Goal: Task Accomplishment & Management: Use online tool/utility

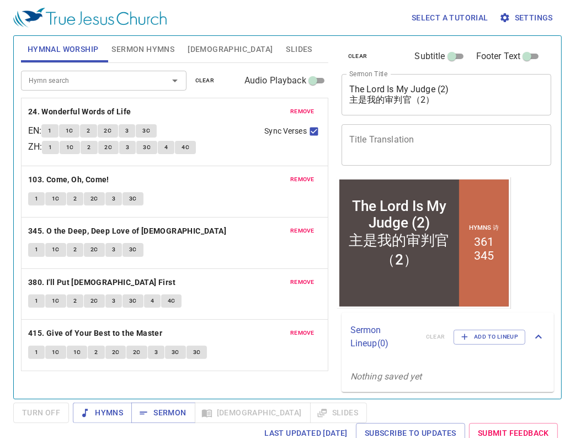
click at [291, 108] on span "remove" at bounding box center [302, 111] width 24 height 10
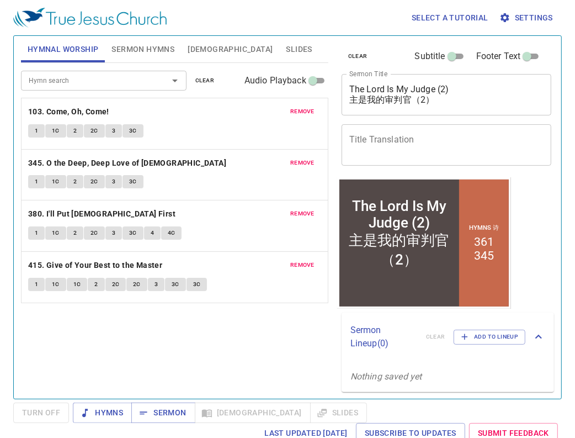
click at [291, 108] on span "remove" at bounding box center [302, 111] width 24 height 10
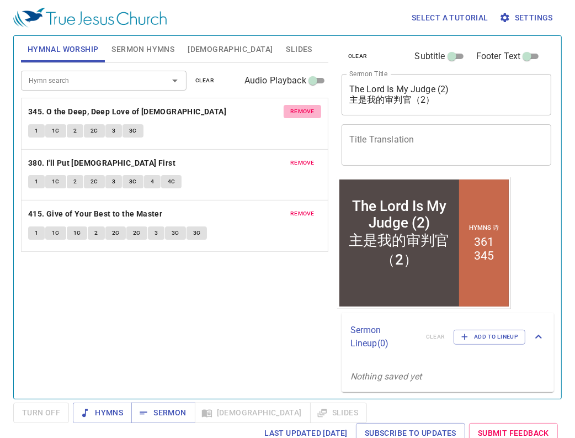
click at [291, 108] on span "remove" at bounding box center [302, 111] width 24 height 10
click at [291, 158] on span "remove" at bounding box center [302, 163] width 24 height 10
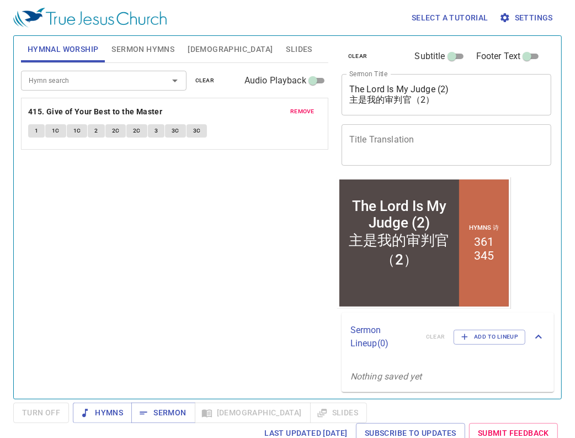
click at [291, 108] on span "remove" at bounding box center [302, 111] width 24 height 10
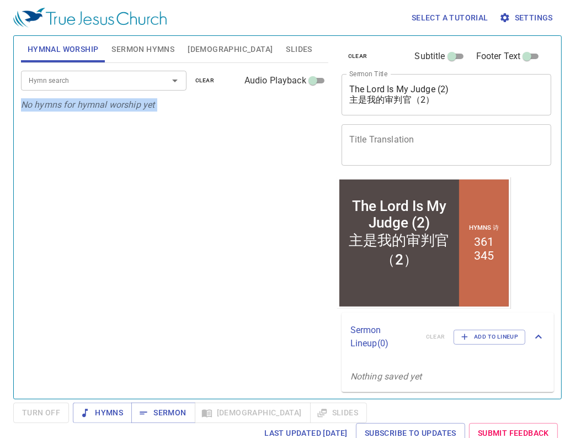
click at [291, 108] on p "No hymns for hymnal worship yet" at bounding box center [174, 104] width 307 height 13
click at [162, 44] on span "Sermon Hymns" at bounding box center [142, 49] width 63 height 14
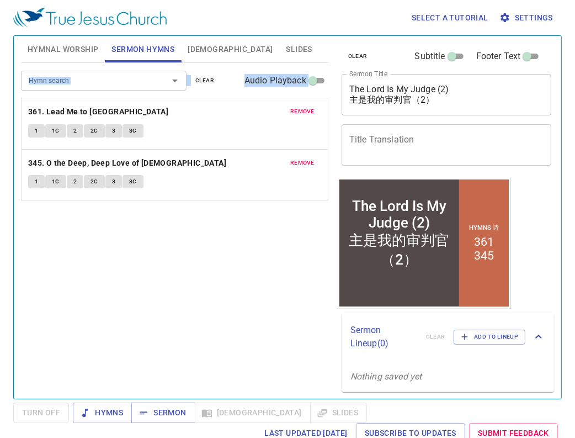
click at [301, 111] on span "remove" at bounding box center [302, 111] width 24 height 10
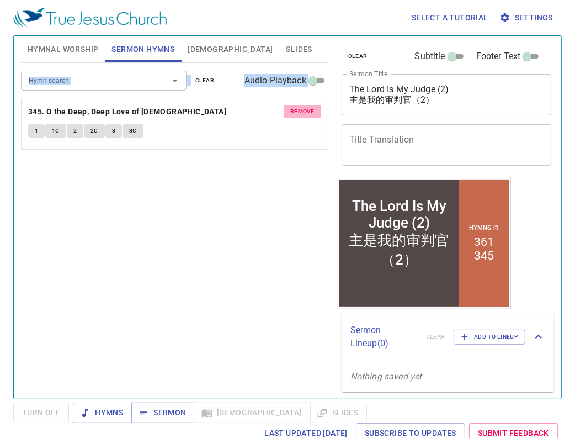
click at [301, 111] on span "remove" at bounding box center [302, 111] width 24 height 10
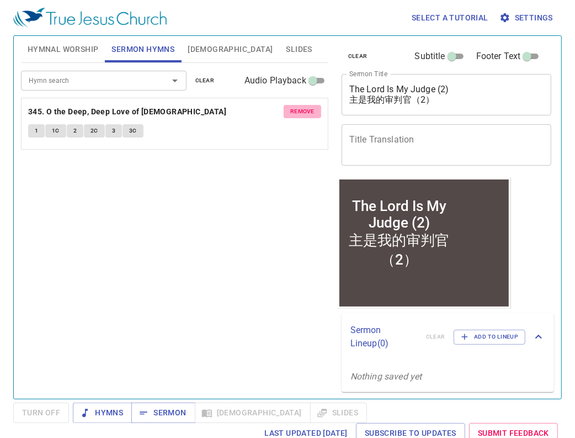
click at [301, 111] on div "Hymn search Hymn search clear Audio Playback remove 345. O the Deep, Deep Love …" at bounding box center [174, 226] width 307 height 326
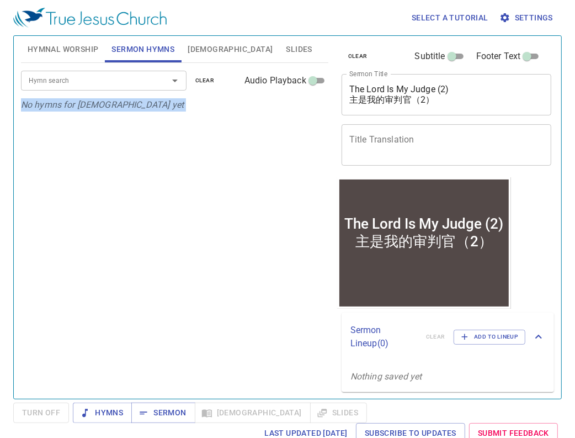
click at [301, 111] on div "Hymn search Hymn search clear Audio Playback No hymns for sermon yet" at bounding box center [174, 226] width 307 height 326
drag, startPoint x: 455, startPoint y: 106, endPoint x: 340, endPoint y: 87, distance: 116.9
click at [340, 87] on div "clear Subtitle Footer Text Sermon Title The Lord Is My Judge (2) 主是我的审判官（2） x S…" at bounding box center [445, 106] width 217 height 141
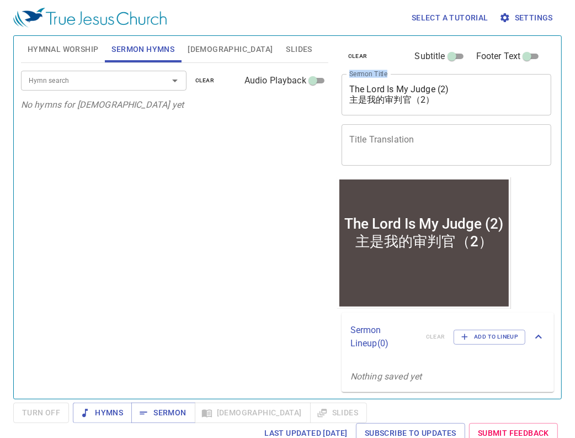
click at [449, 108] on div "The Lord Is My Judge (2) 主是我的审判官（2） x Sermon Title" at bounding box center [447, 94] width 210 height 41
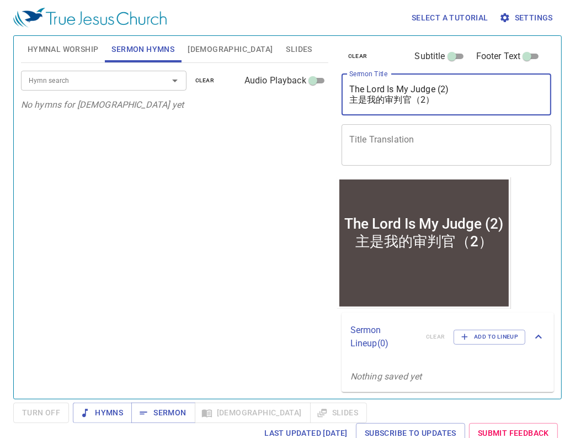
drag, startPoint x: 449, startPoint y: 97, endPoint x: 345, endPoint y: 89, distance: 104.6
click at [345, 89] on div "The Lord Is My Judge (2) 主是我的审判官（2） x Sermon Title" at bounding box center [447, 94] width 210 height 41
paste textarea "In the Peace of the Lord 在主里的平安"
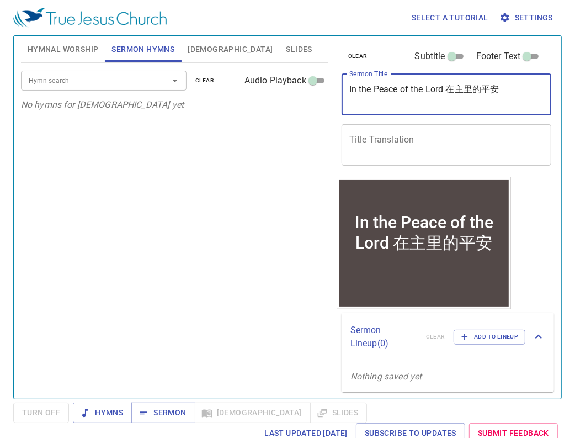
click at [445, 88] on textarea "In the Peace of the Lord 在主里的平安" at bounding box center [446, 94] width 195 height 21
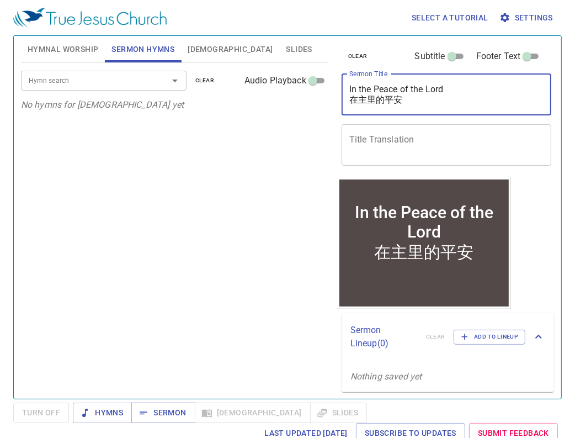
type textarea "In the Peace of the Lord 在主里的平安"
click at [72, 72] on div "Hymn search" at bounding box center [104, 80] width 166 height 19
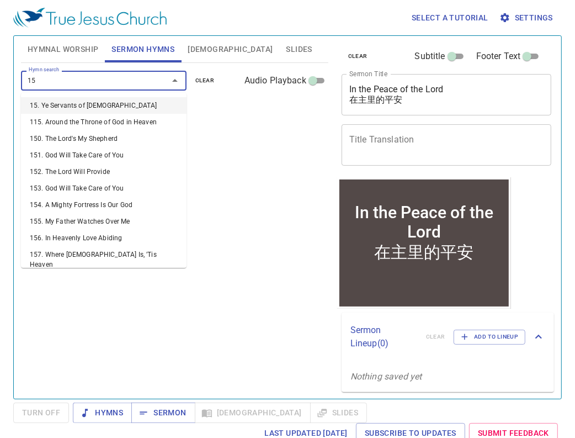
type input "159"
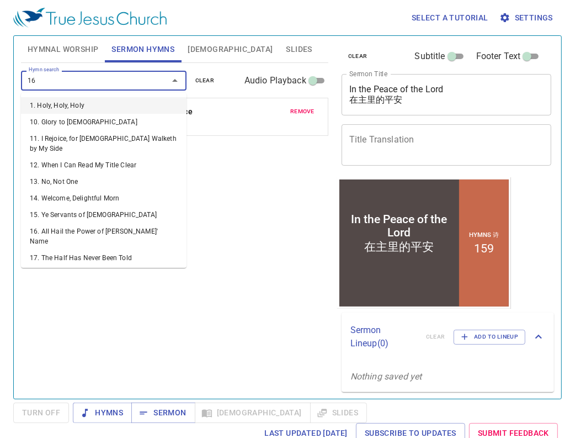
type input "160"
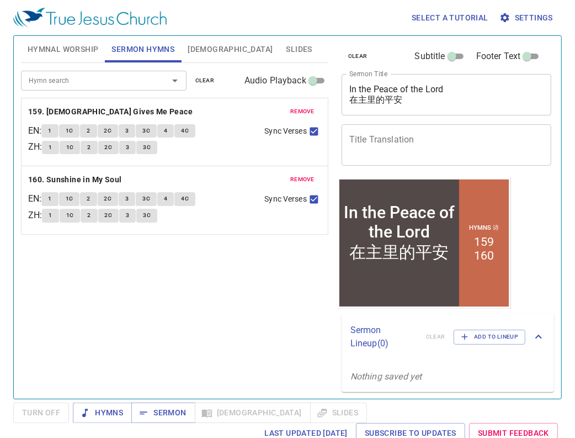
click at [244, 260] on div "Hymn search Hymn search clear Audio Playback remove 159. Jesus Gives Me Peace E…" at bounding box center [174, 226] width 307 height 326
click at [286, 50] on span "Slides" at bounding box center [299, 49] width 26 height 14
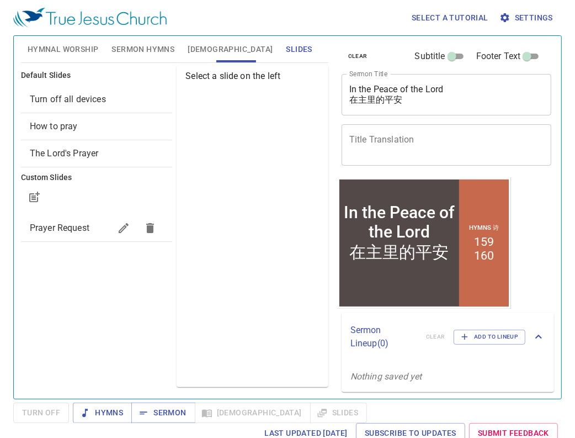
click at [83, 225] on span "Prayer Request" at bounding box center [60, 227] width 60 height 10
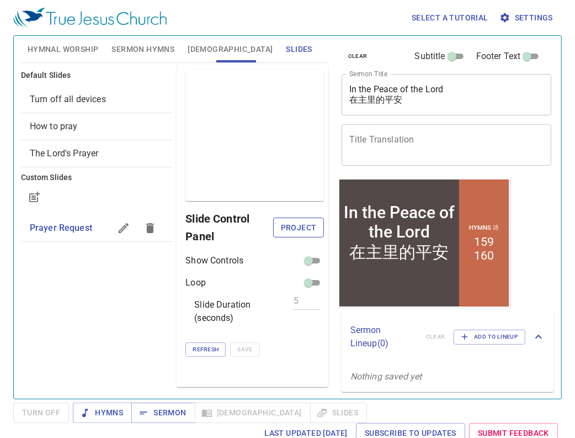
click at [315, 224] on span "Project" at bounding box center [298, 228] width 33 height 14
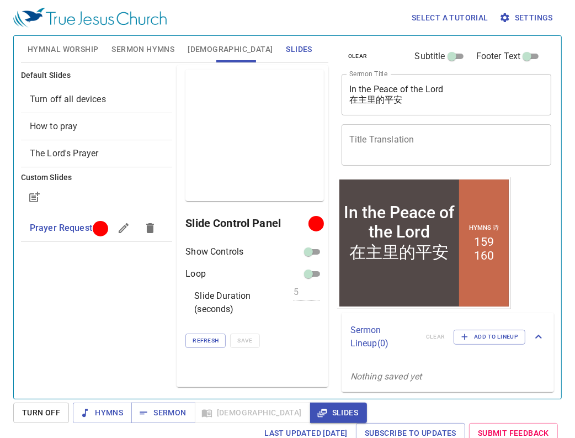
click at [149, 269] on div "Default Slides Turn off all devices How to pray The Lord's Prayer Custom Slides…" at bounding box center [97, 226] width 156 height 326
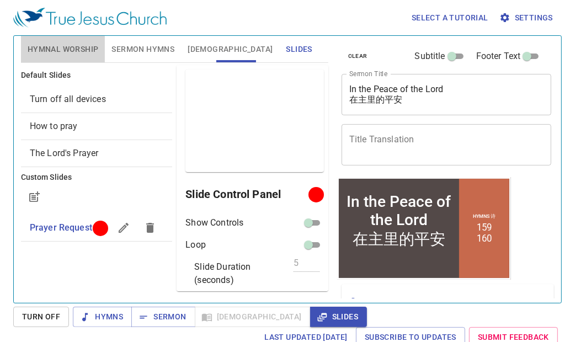
click at [70, 40] on button "Hymnal Worship" at bounding box center [63, 49] width 84 height 26
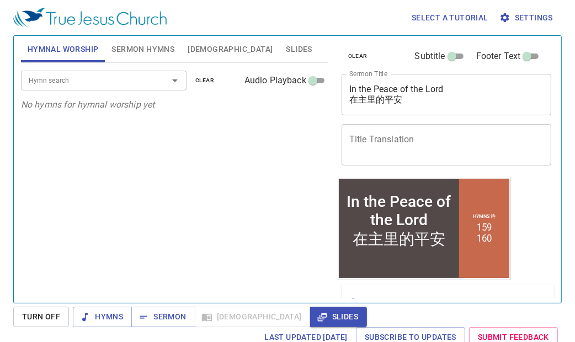
click at [86, 72] on div "Hymn search" at bounding box center [104, 80] width 166 height 19
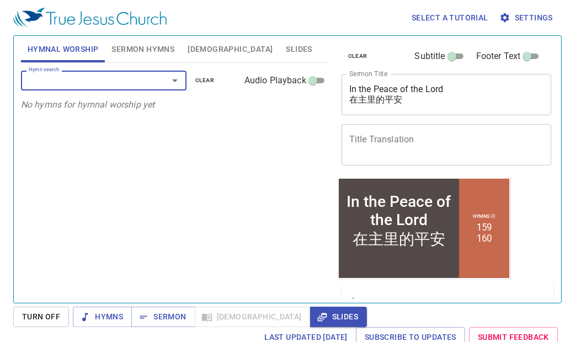
type input "7"
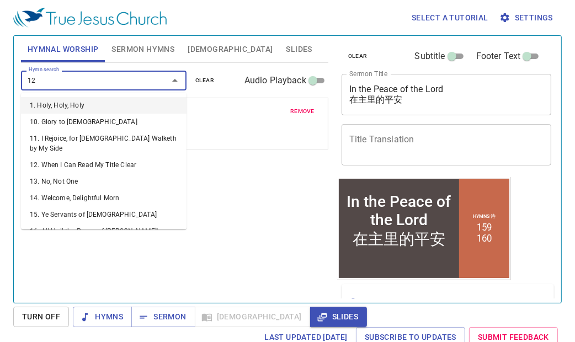
type input "126"
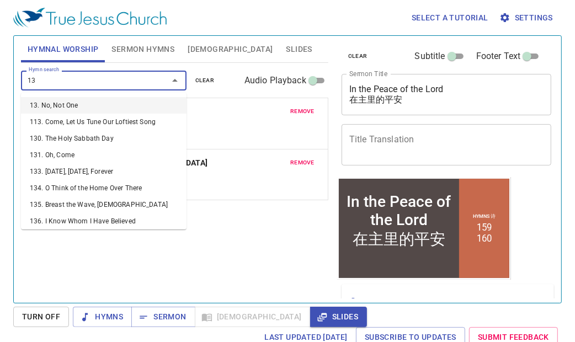
type input "136"
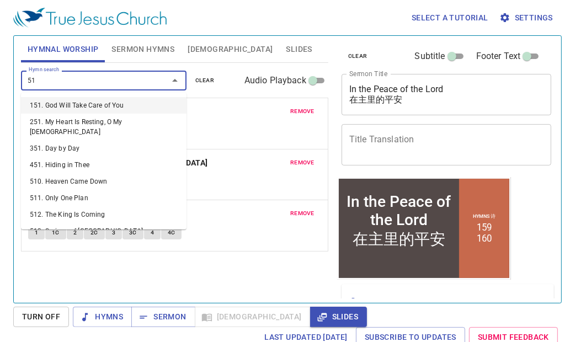
type input "518"
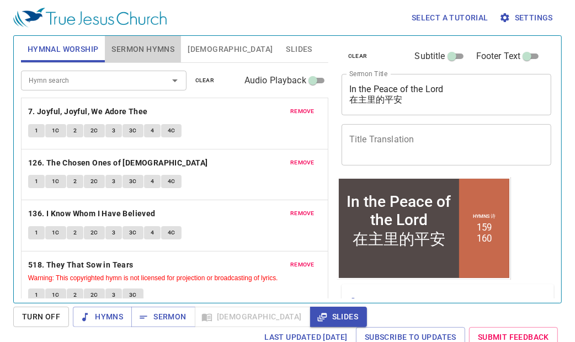
click at [123, 47] on span "Sermon Hymns" at bounding box center [142, 49] width 63 height 14
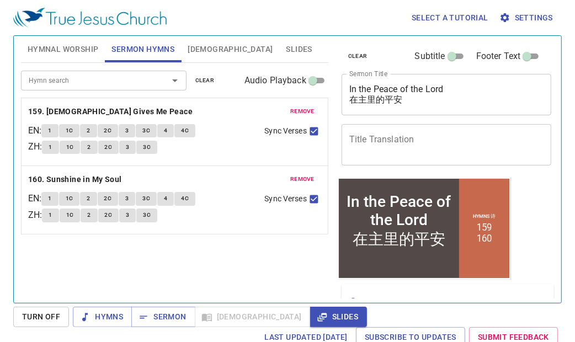
click at [34, 40] on button "Hymnal Worship" at bounding box center [63, 49] width 84 height 26
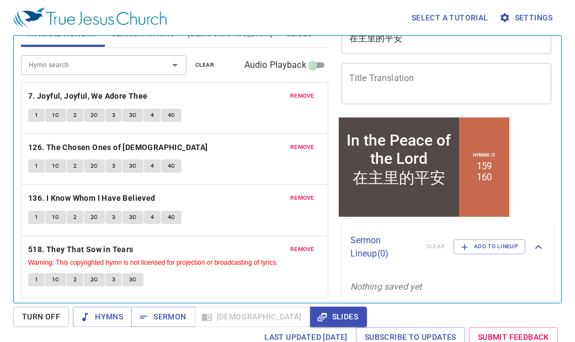
scroll to position [69, 0]
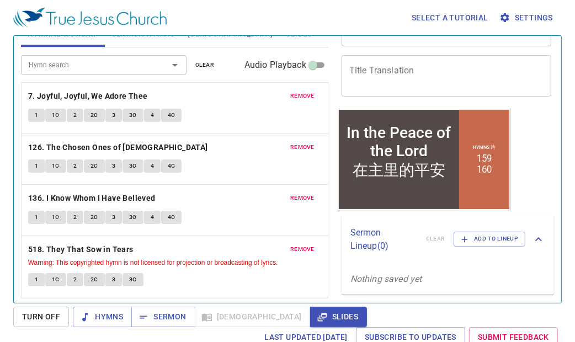
click at [210, 116] on div "1 1C 2 2C 3 3C 4 4C" at bounding box center [174, 117] width 293 height 16
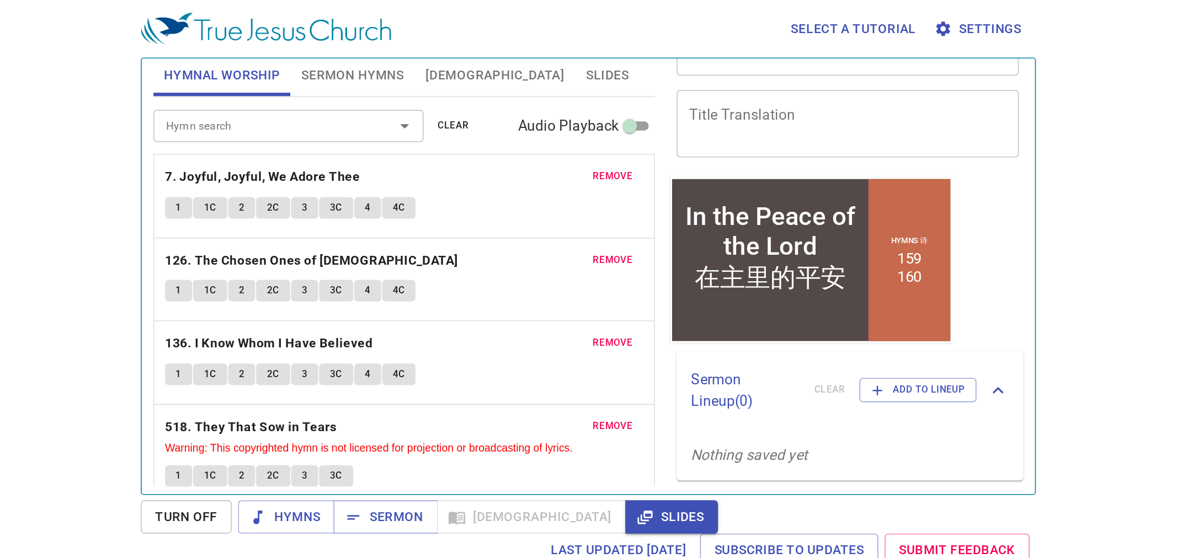
scroll to position [0, 0]
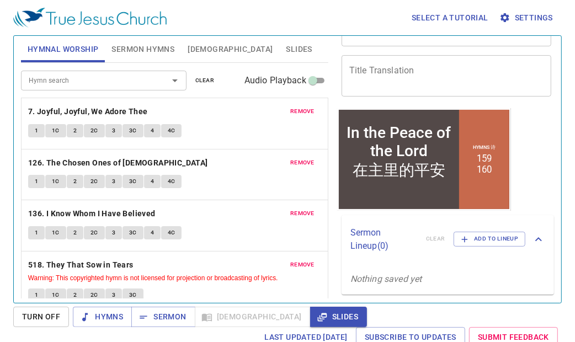
click at [226, 116] on p "7. Joyful, Joyful, We Adore Thee" at bounding box center [174, 112] width 293 height 14
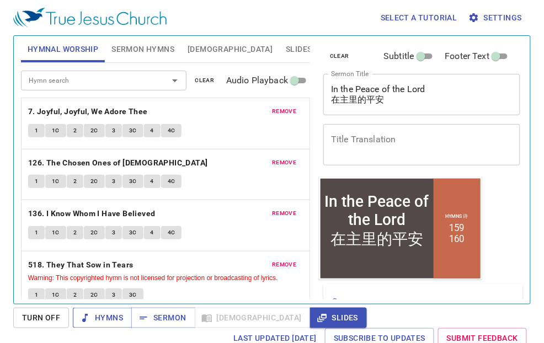
click at [0, 0] on span "Hymns" at bounding box center [0, 0] width 0 height 0
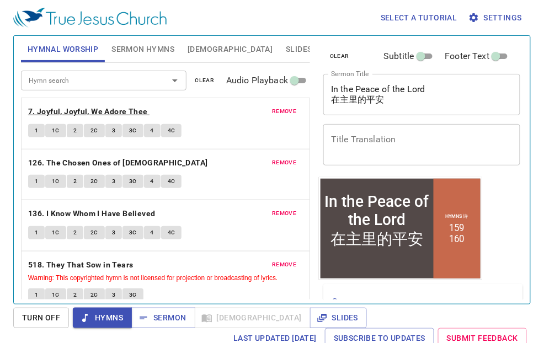
click at [91, 112] on b "7. Joyful, Joyful, We Adore Thee" at bounding box center [88, 112] width 120 height 14
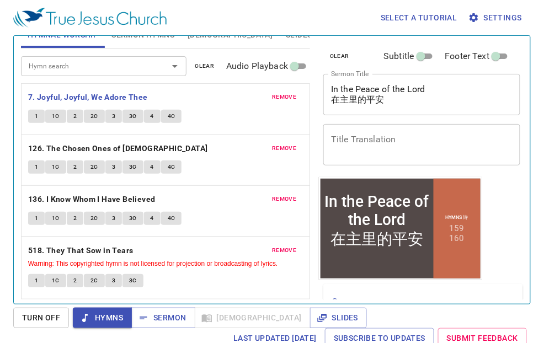
click at [202, 95] on p "7. Joyful, Joyful, We Adore Thee" at bounding box center [165, 97] width 275 height 14
click at [84, 95] on b "7. Joyful, Joyful, We Adore Thee" at bounding box center [88, 97] width 120 height 14
click at [194, 97] on p "7. Joyful, Joyful, We Adore Thee" at bounding box center [165, 97] width 275 height 14
click at [38, 117] on span "1" at bounding box center [36, 116] width 3 height 10
click at [202, 96] on p "7. Joyful, Joyful, We Adore Thee" at bounding box center [165, 97] width 275 height 14
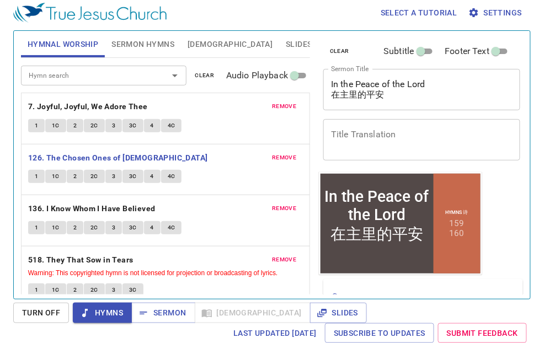
scroll to position [14, 0]
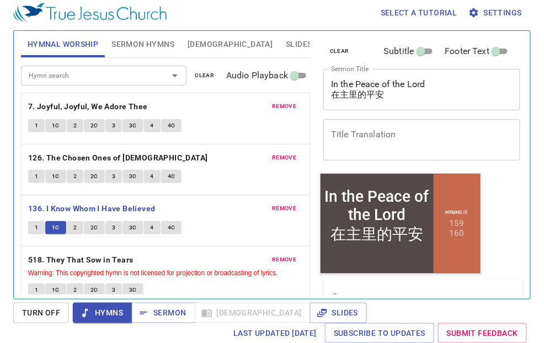
scroll to position [14, 0]
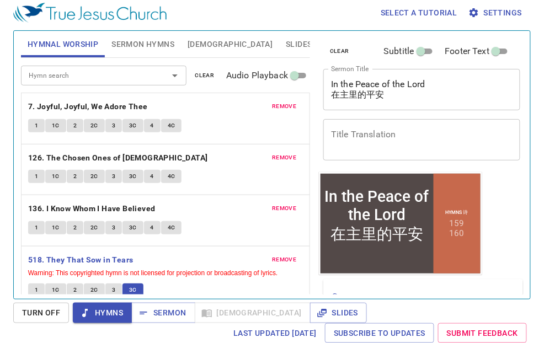
scroll to position [14, 0]
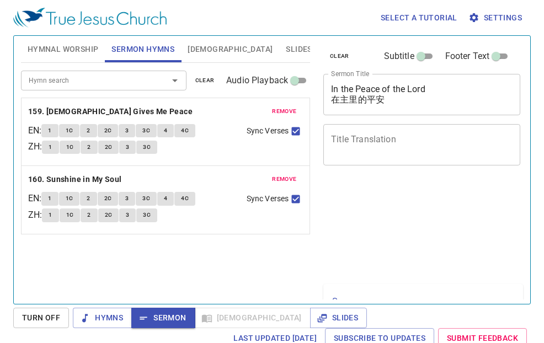
scroll to position [6, 0]
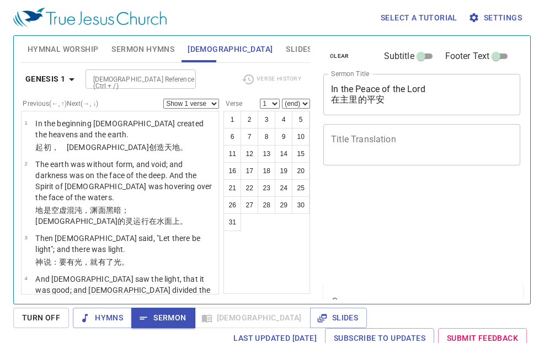
scroll to position [6, 0]
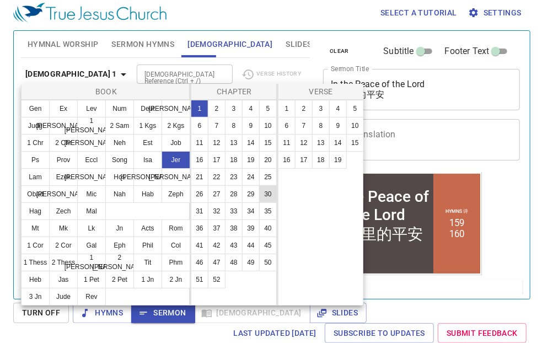
scroll to position [68, 0]
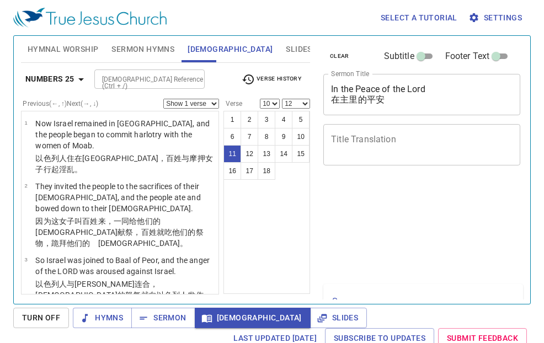
select select "10"
select select "12"
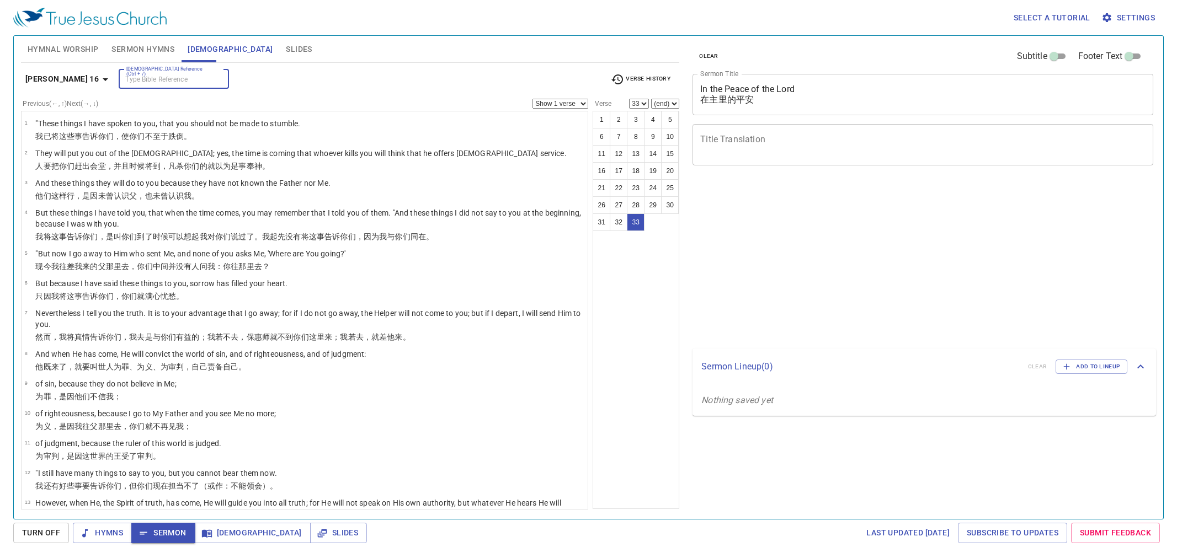
select select "33"
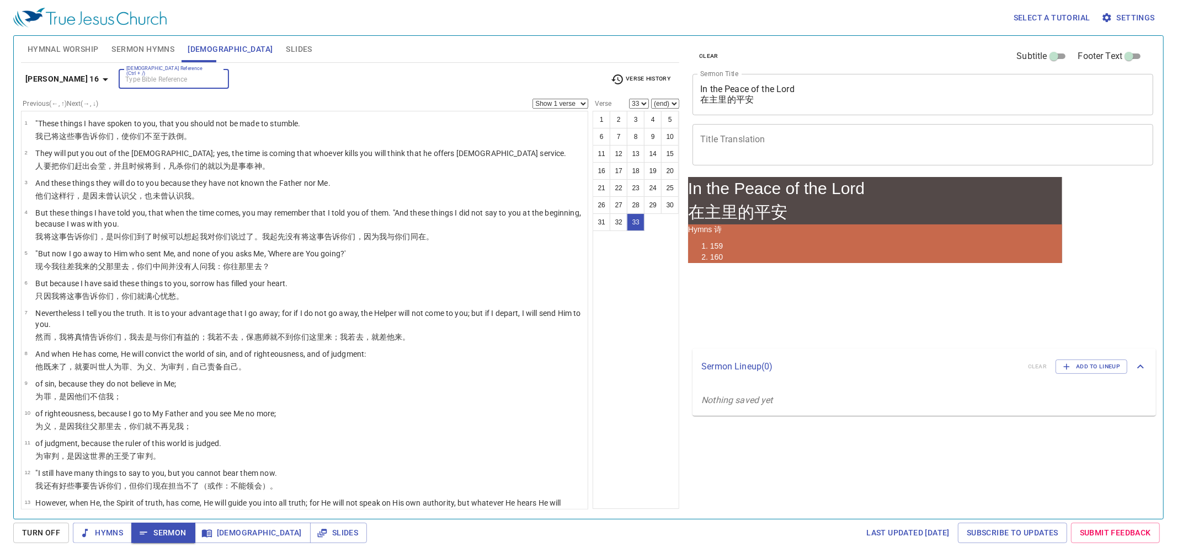
click at [156, 73] on input "[DEMOGRAPHIC_DATA] Reference (Ctrl + /)" at bounding box center [165, 79] width 86 height 13
type input "john"
click at [156, 74] on input "john" at bounding box center [165, 79] width 86 height 13
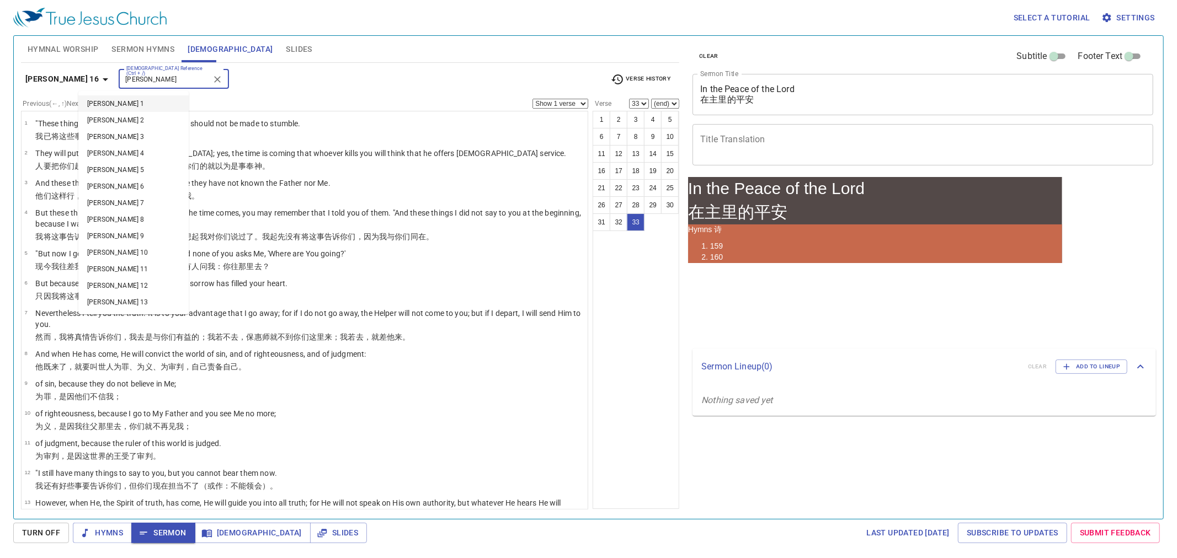
scroll to position [681, 0]
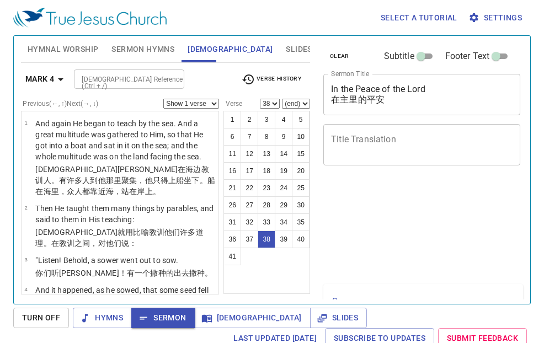
select select "38"
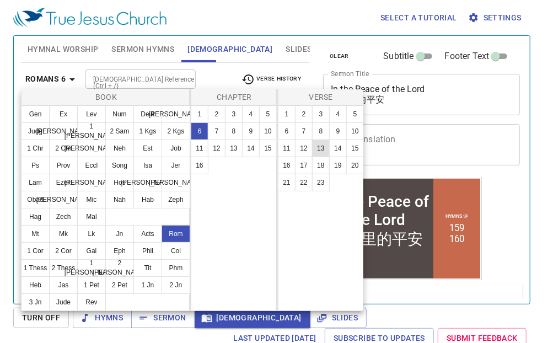
click at [320, 150] on button "13" at bounding box center [321, 149] width 18 height 18
click at [321, 142] on button "13" at bounding box center [321, 149] width 18 height 18
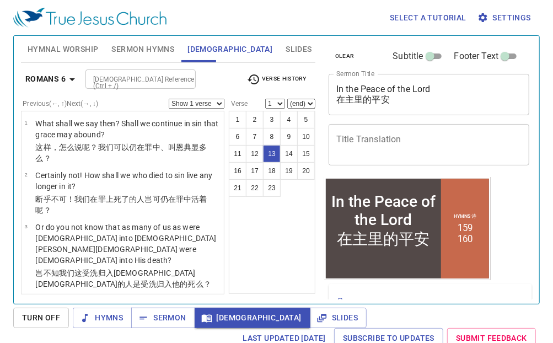
select select "13"
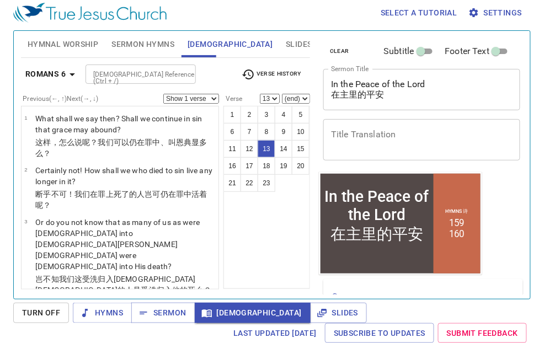
scroll to position [638, 0]
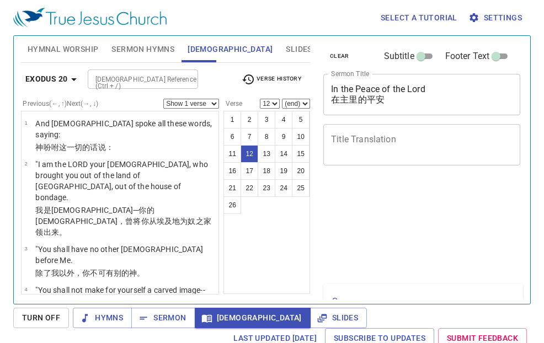
select select "12"
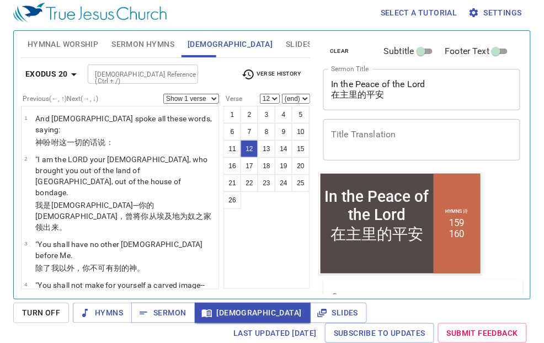
scroll to position [581, 0]
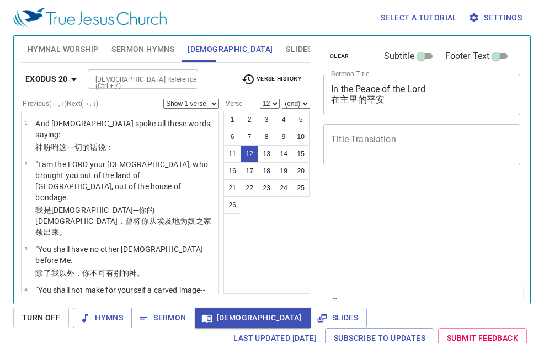
select select "12"
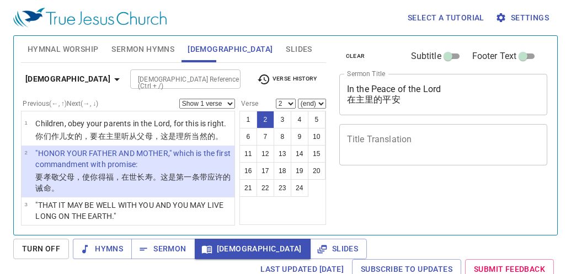
select select "2"
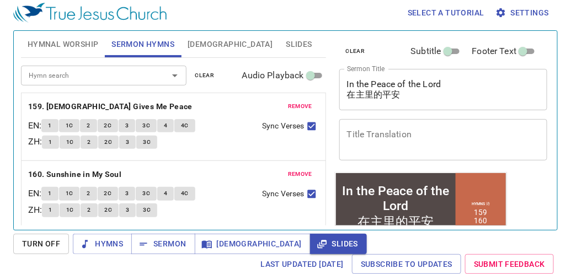
scroll to position [6, 0]
